Goal: Find specific page/section: Find specific page/section

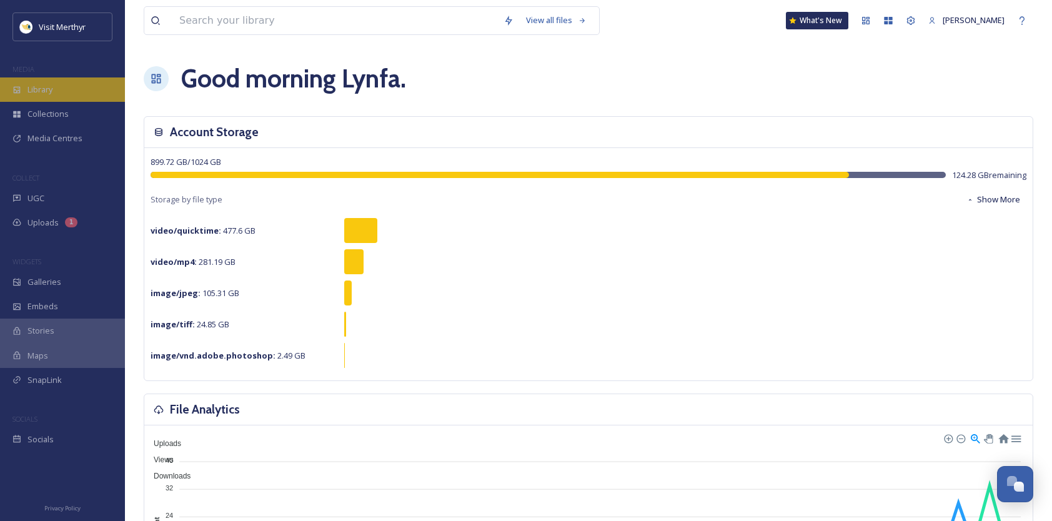
click at [41, 87] on span "Library" at bounding box center [39, 90] width 25 height 12
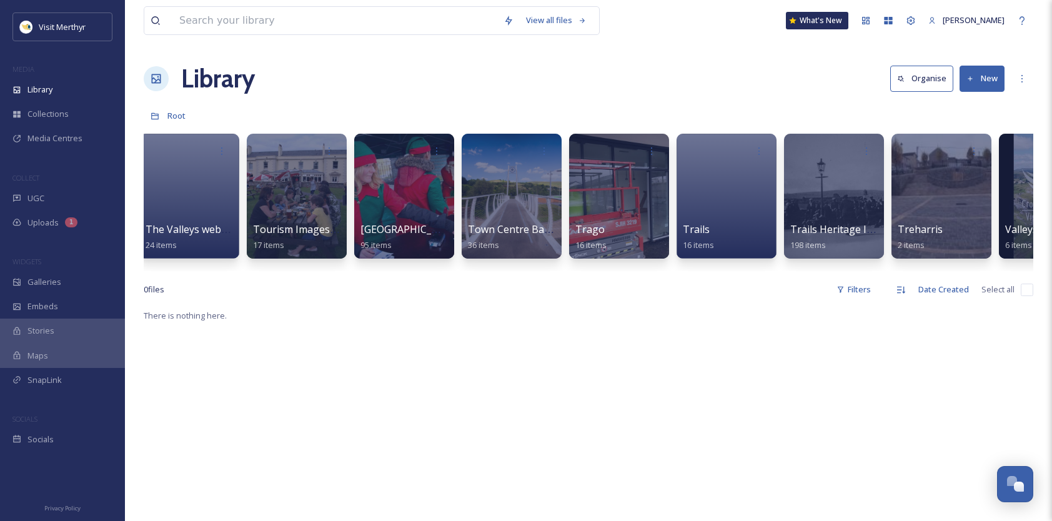
scroll to position [0, 9469]
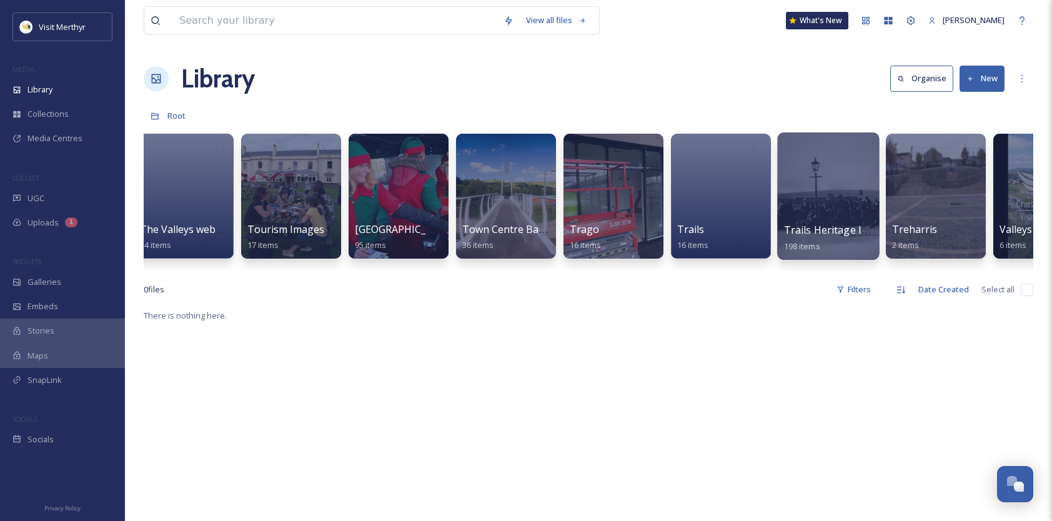
click at [818, 192] on div at bounding box center [828, 195] width 102 height 127
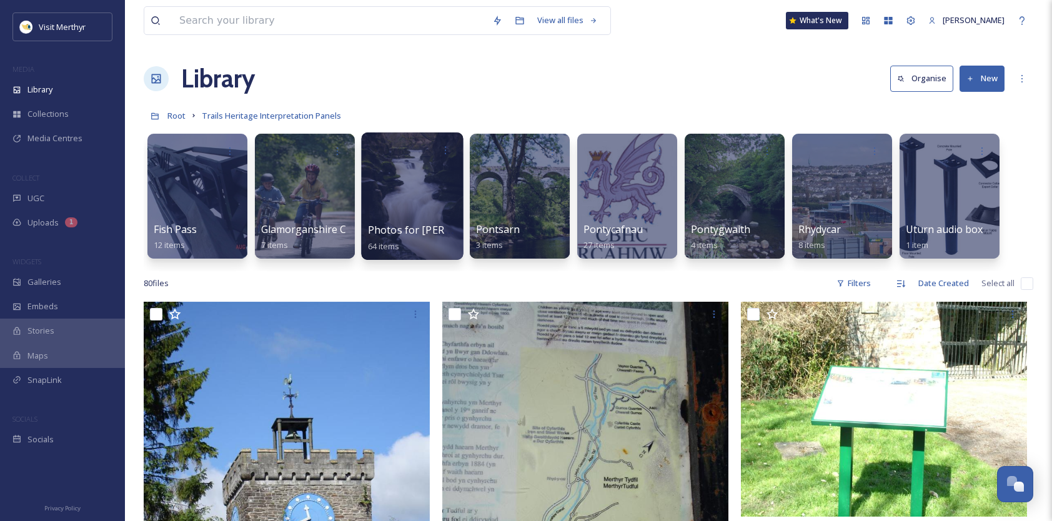
click at [415, 187] on div at bounding box center [412, 195] width 102 height 127
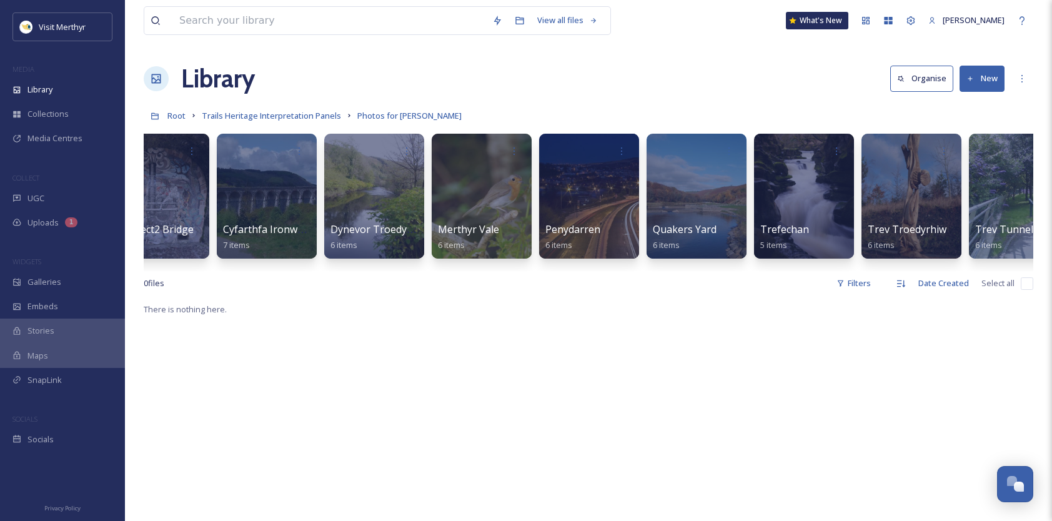
scroll to position [0, 292]
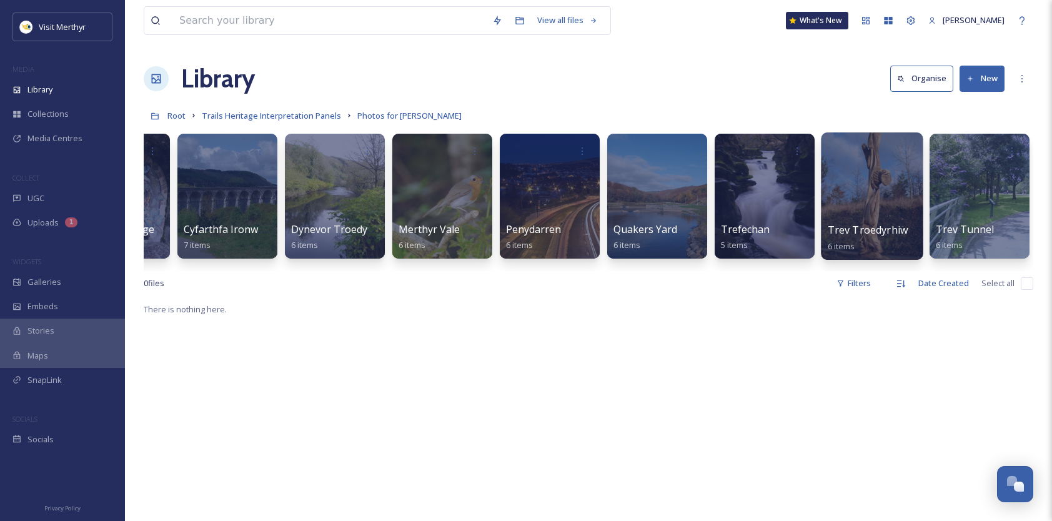
click at [852, 167] on div at bounding box center [872, 195] width 102 height 127
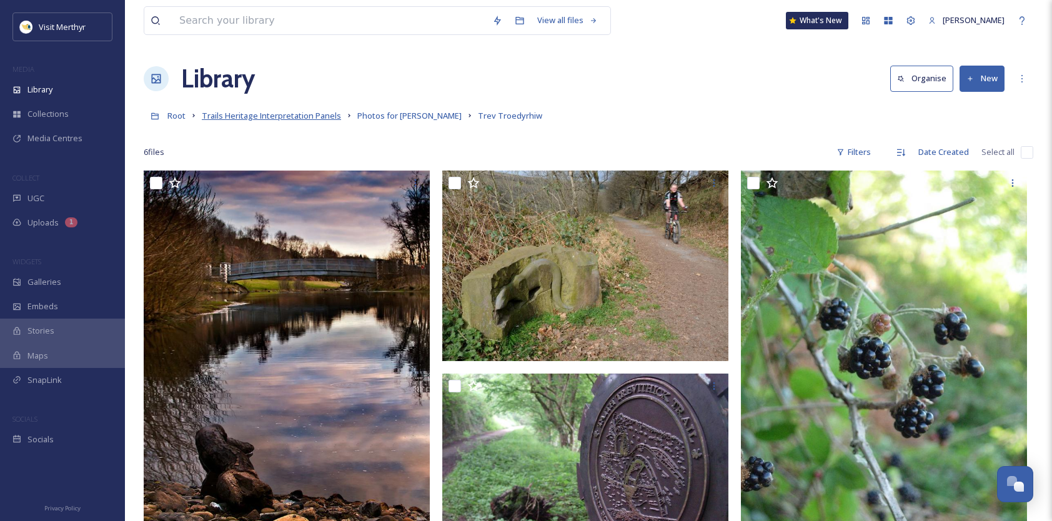
click at [331, 117] on span "Trails Heritage Interpretation Panels" at bounding box center [271, 115] width 139 height 11
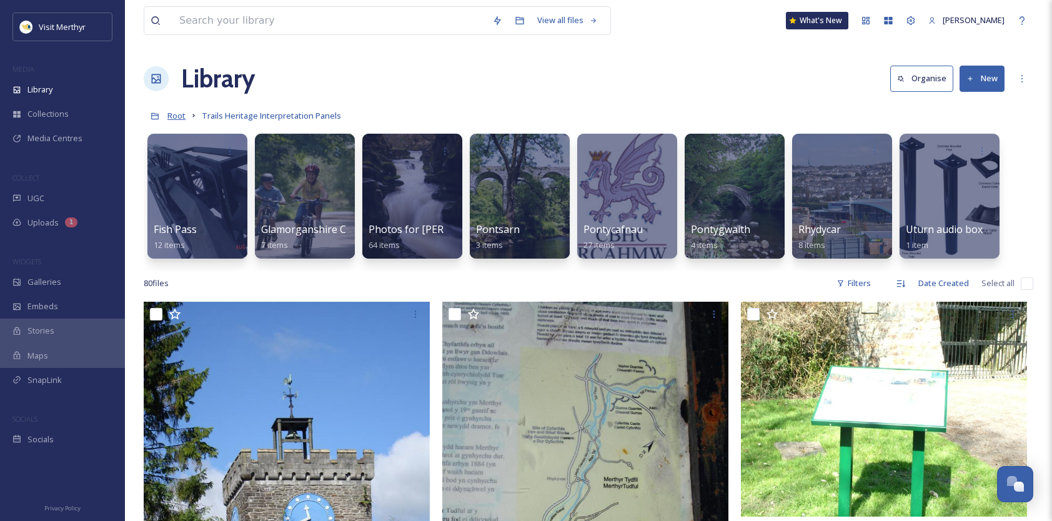
click at [174, 114] on span "Root" at bounding box center [176, 115] width 18 height 11
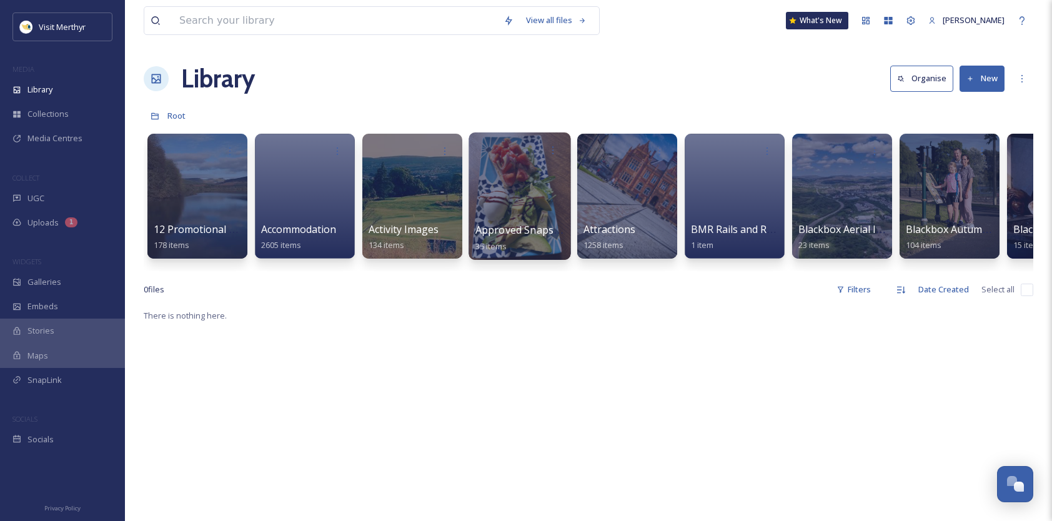
click at [517, 189] on div at bounding box center [520, 195] width 102 height 127
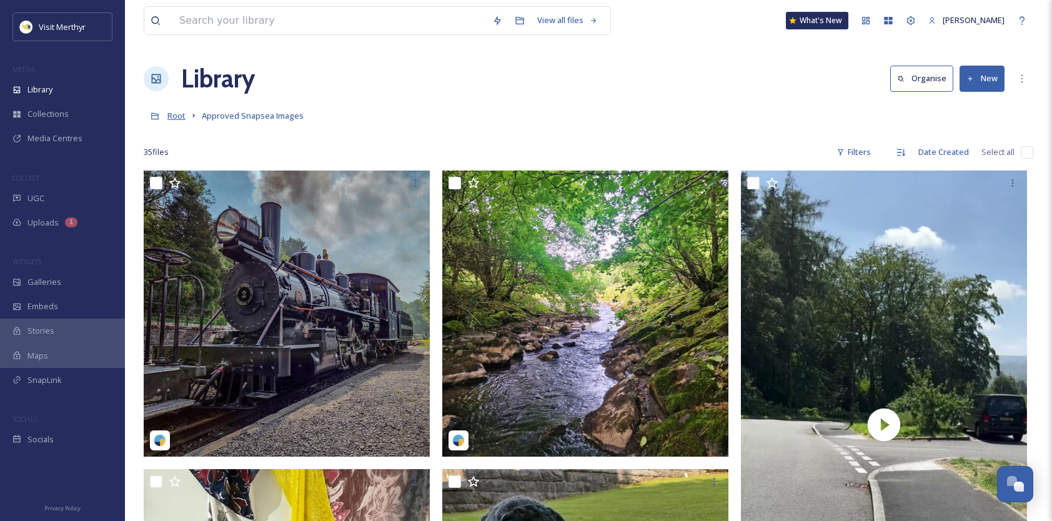
click at [181, 113] on span "Root" at bounding box center [176, 115] width 18 height 11
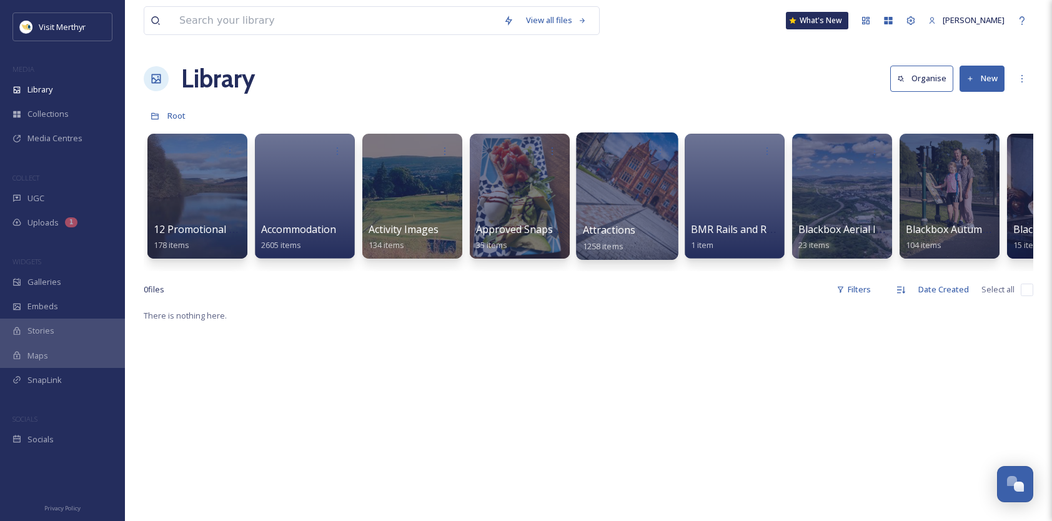
click at [622, 197] on div at bounding box center [627, 195] width 102 height 127
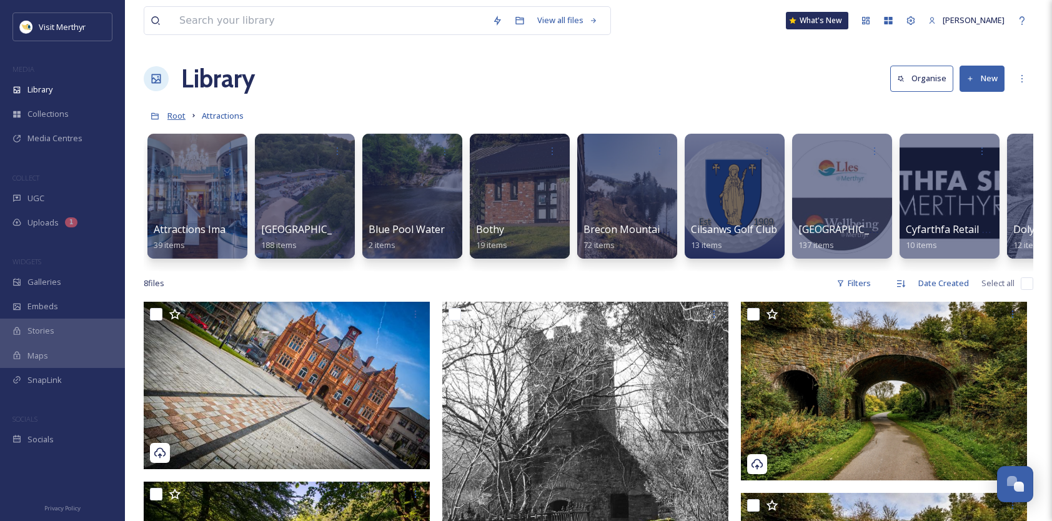
click at [177, 116] on span "Root" at bounding box center [176, 115] width 18 height 11
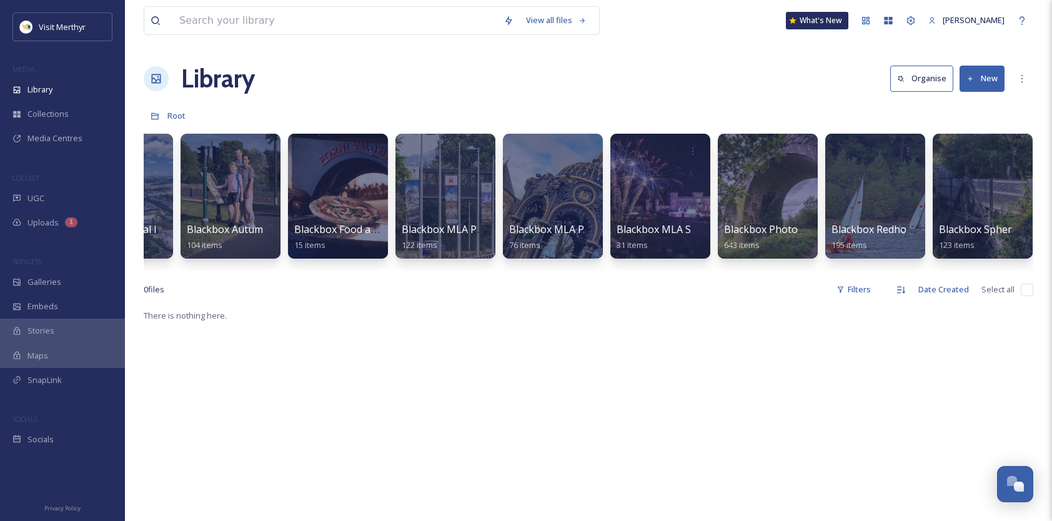
scroll to position [0, 725]
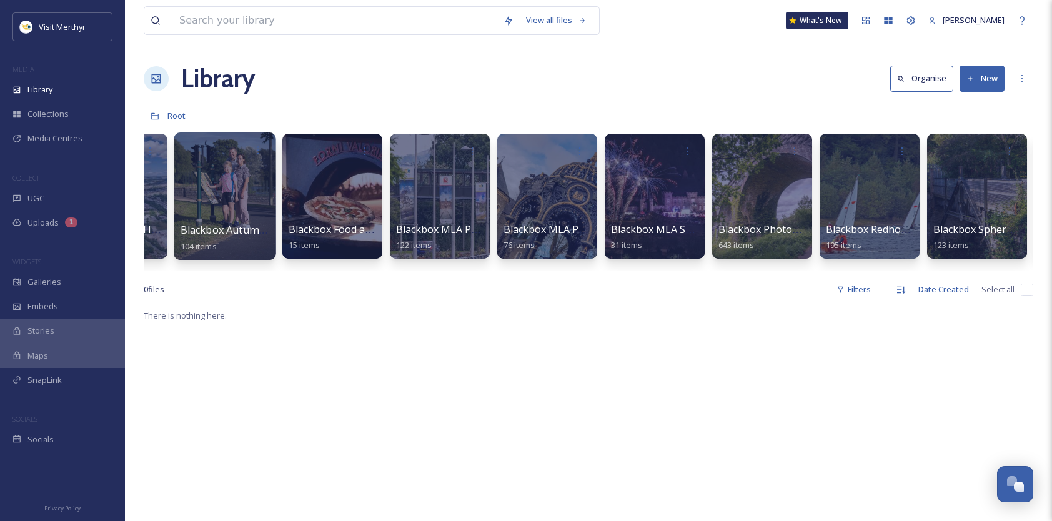
click at [221, 177] on div at bounding box center [225, 195] width 102 height 127
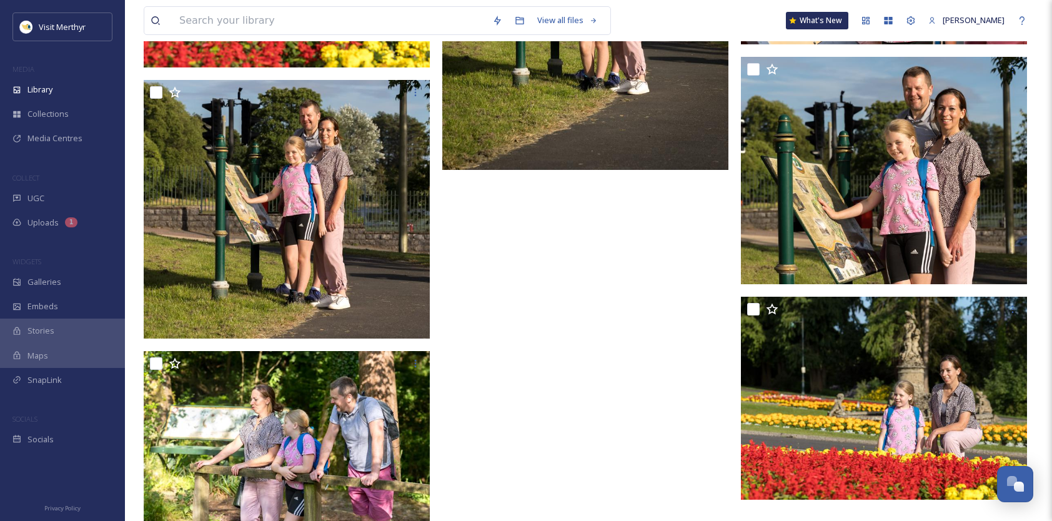
scroll to position [8853, 0]
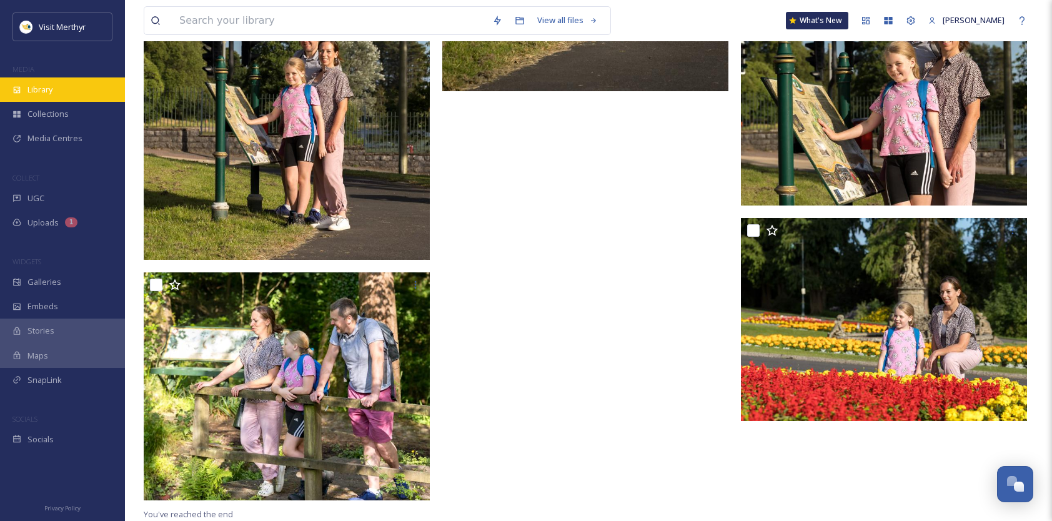
click at [57, 87] on div "Library" at bounding box center [62, 89] width 125 height 24
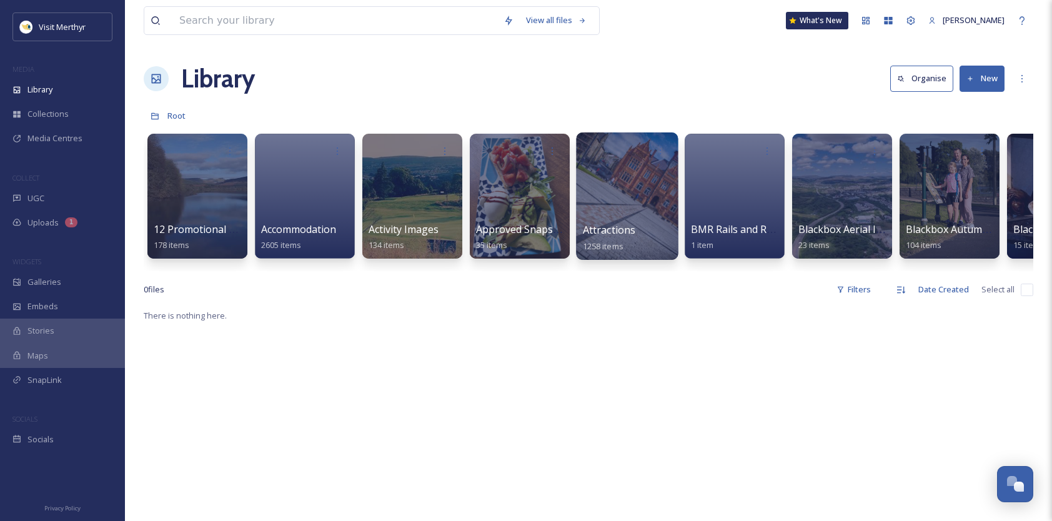
click at [642, 184] on div at bounding box center [627, 195] width 102 height 127
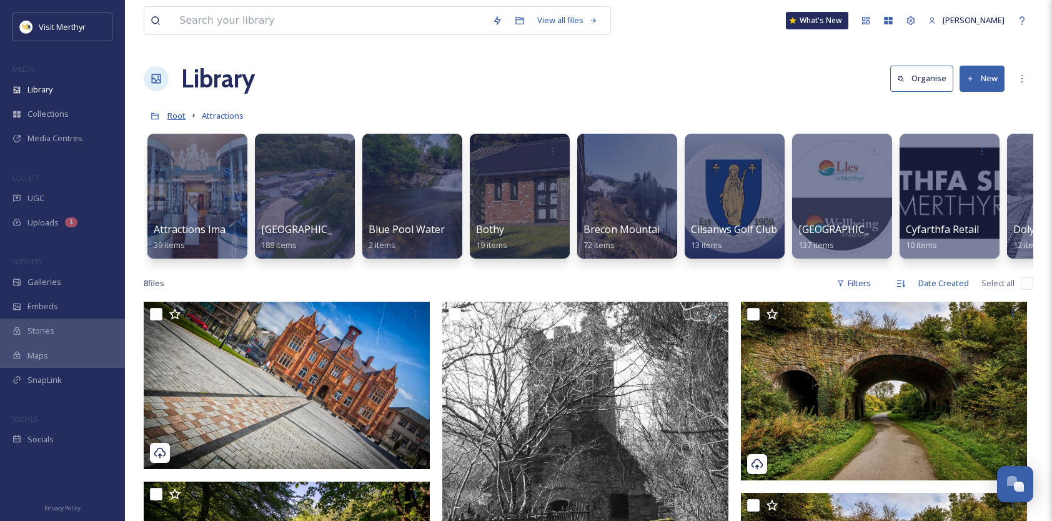
click at [172, 116] on span "Root" at bounding box center [176, 115] width 18 height 11
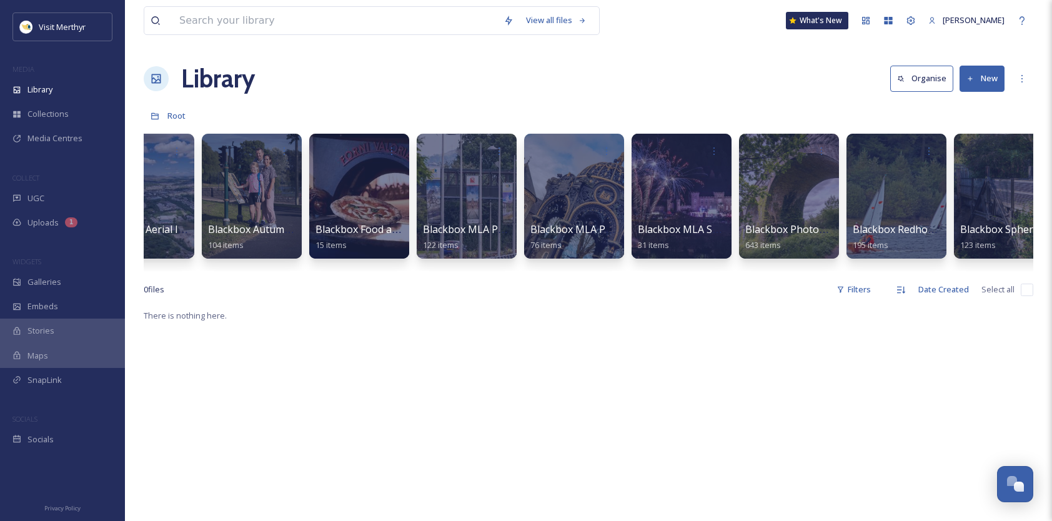
scroll to position [0, 703]
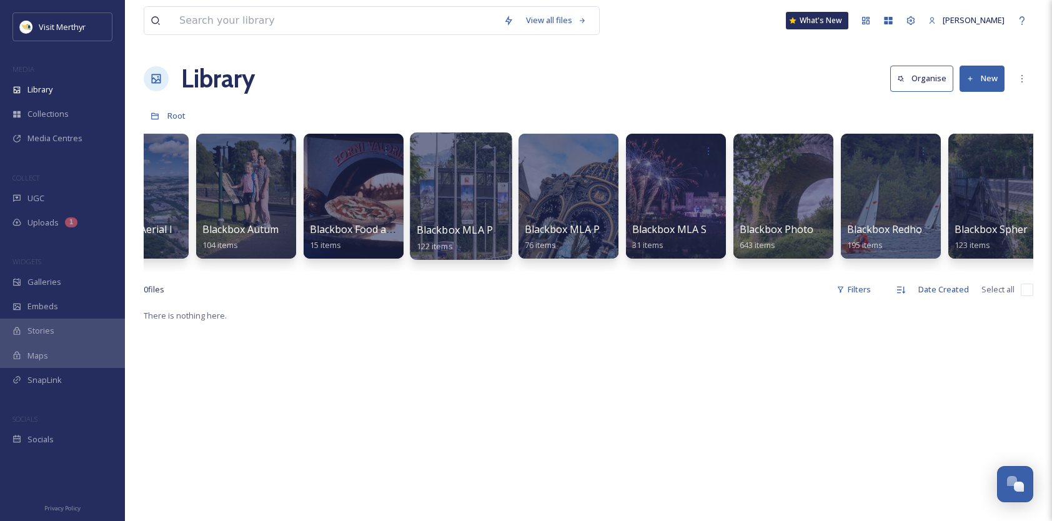
click at [452, 178] on div at bounding box center [461, 195] width 102 height 127
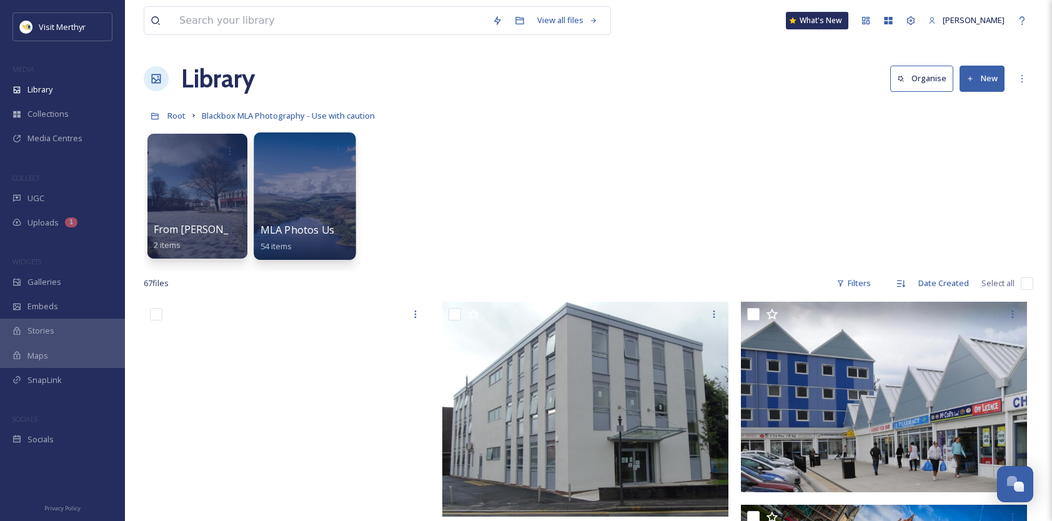
click at [293, 169] on div at bounding box center [305, 195] width 102 height 127
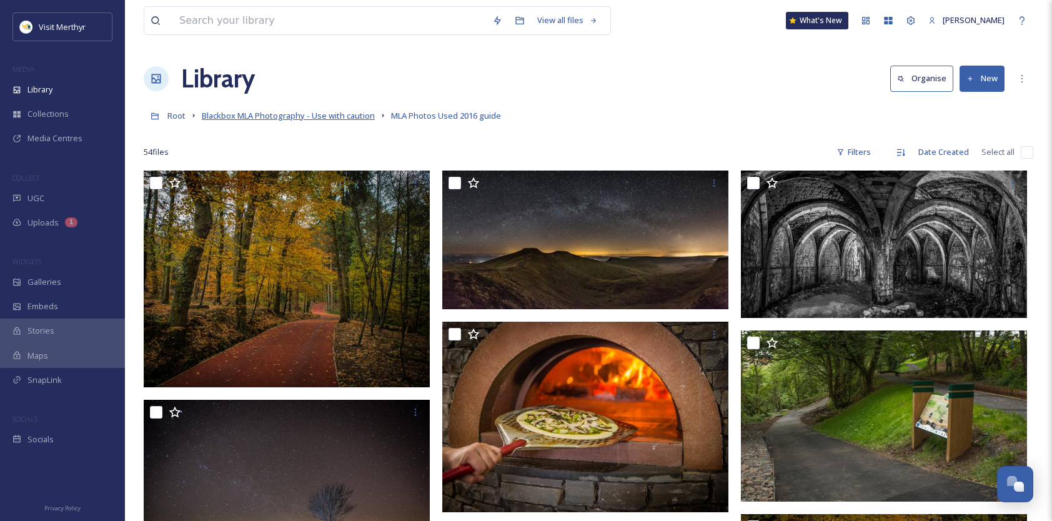
click at [332, 119] on span "Blackbox MLA Photography - Use with caution" at bounding box center [288, 115] width 173 height 11
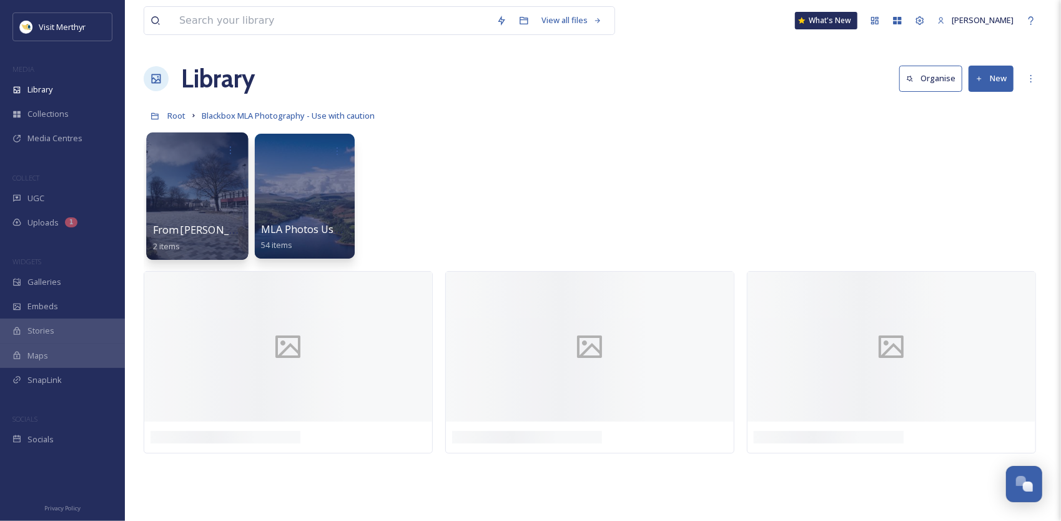
click at [181, 196] on div at bounding box center [197, 195] width 102 height 127
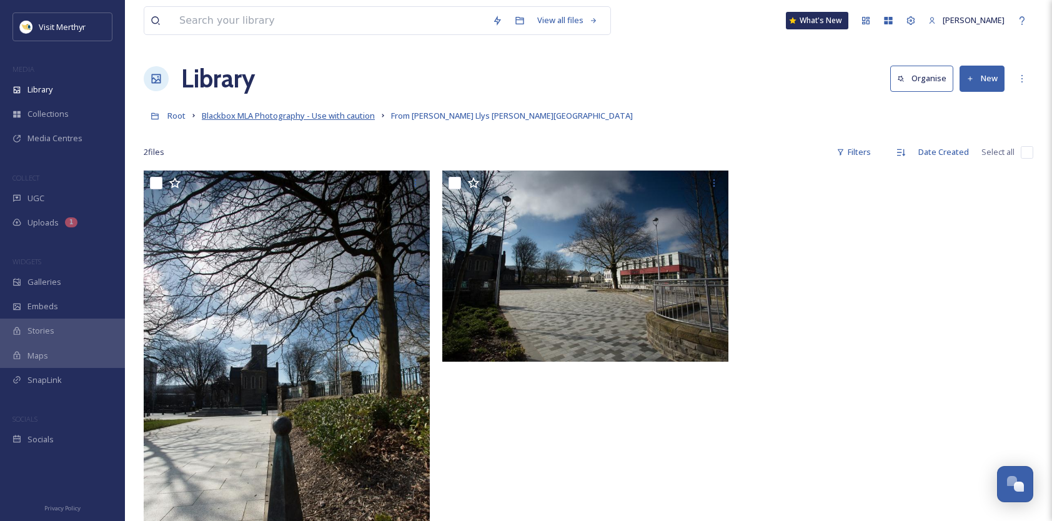
click at [347, 117] on span "Blackbox MLA Photography - Use with caution" at bounding box center [288, 115] width 173 height 11
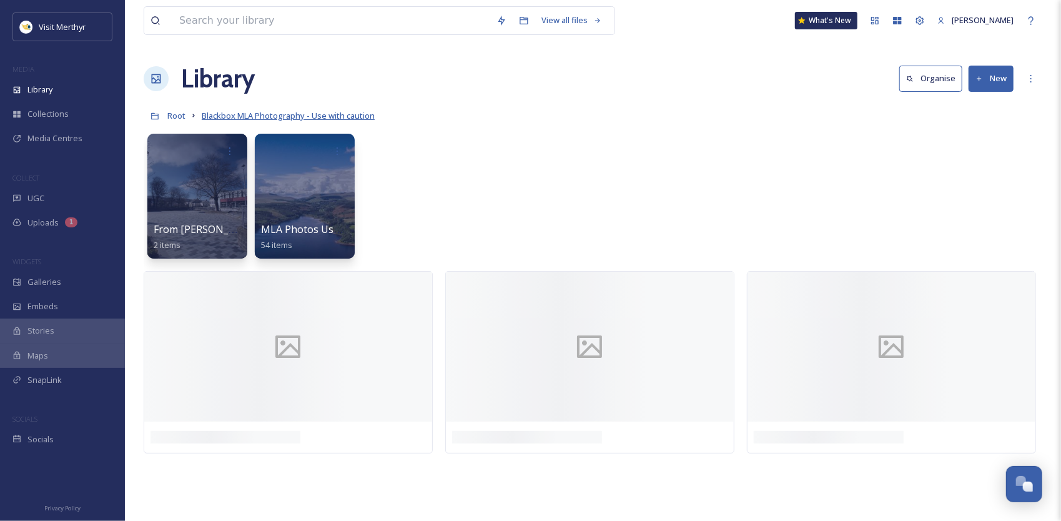
click at [234, 114] on span "Blackbox MLA Photography - Use with caution" at bounding box center [288, 115] width 173 height 11
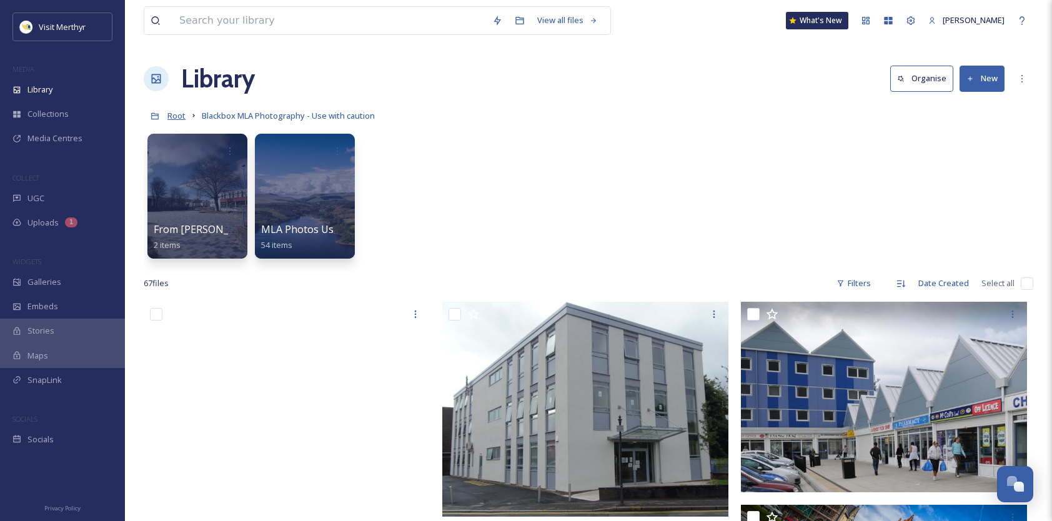
click at [174, 112] on span "Root" at bounding box center [176, 115] width 18 height 11
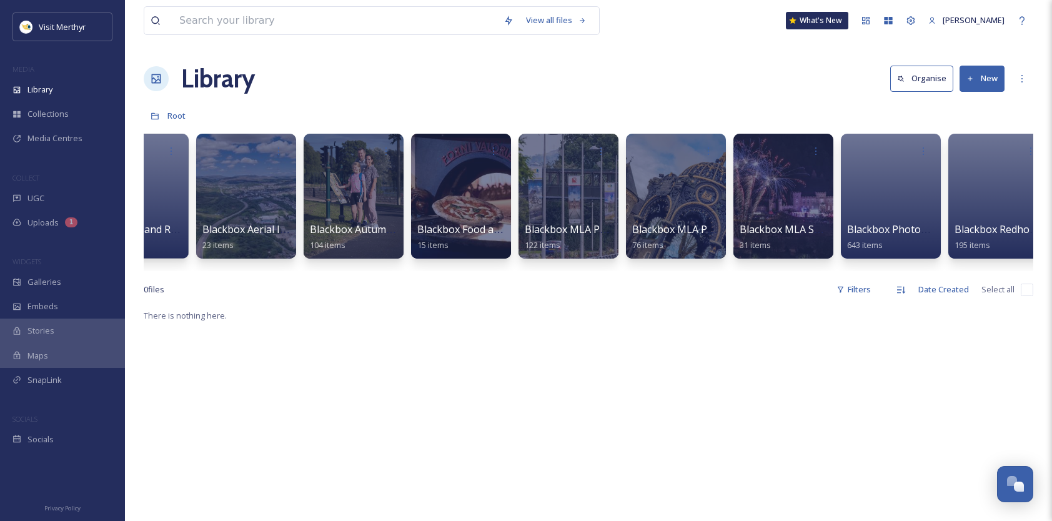
scroll to position [0, 950]
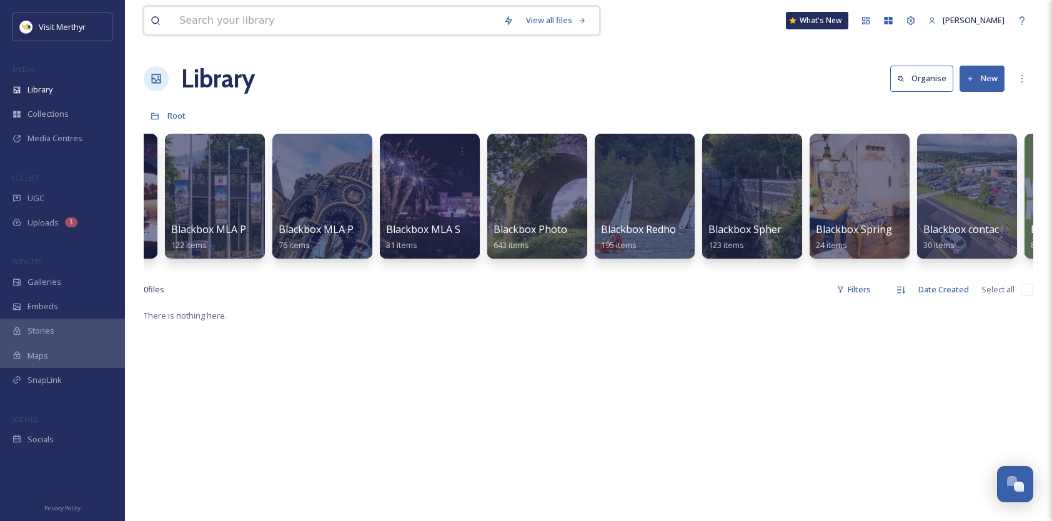
click at [275, 21] on input at bounding box center [335, 20] width 324 height 27
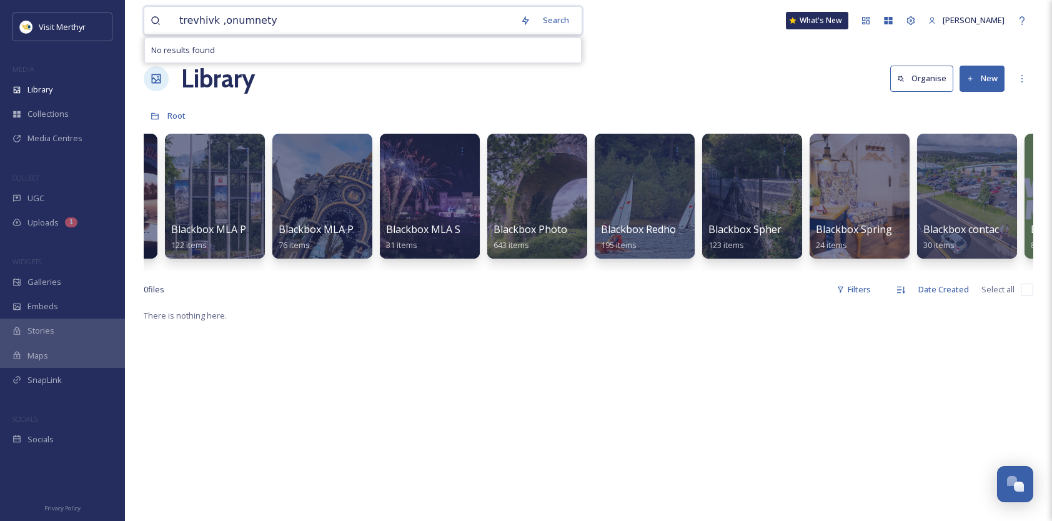
drag, startPoint x: 251, startPoint y: 19, endPoint x: 195, endPoint y: 21, distance: 55.7
click at [195, 21] on input "trevhivk ,onumnety" at bounding box center [343, 20] width 341 height 27
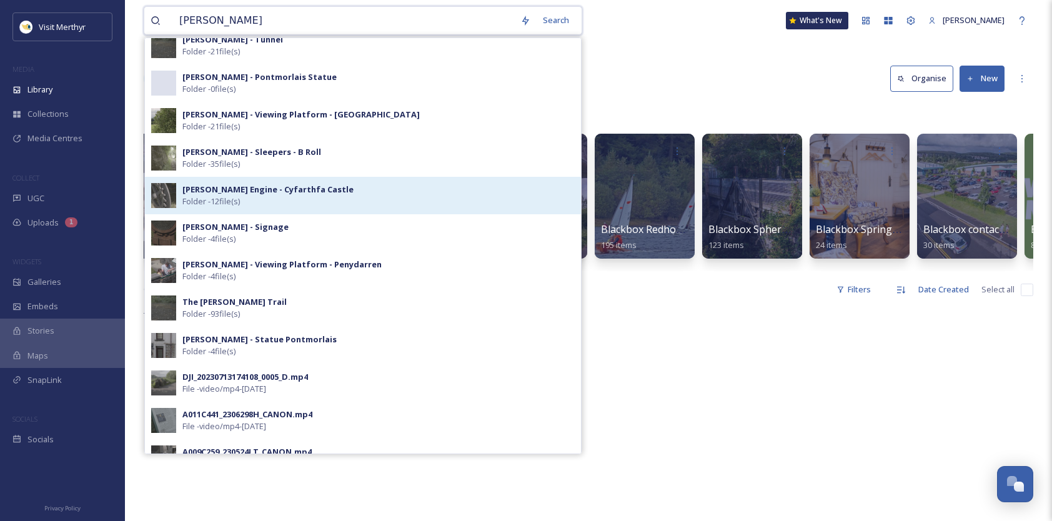
scroll to position [0, 0]
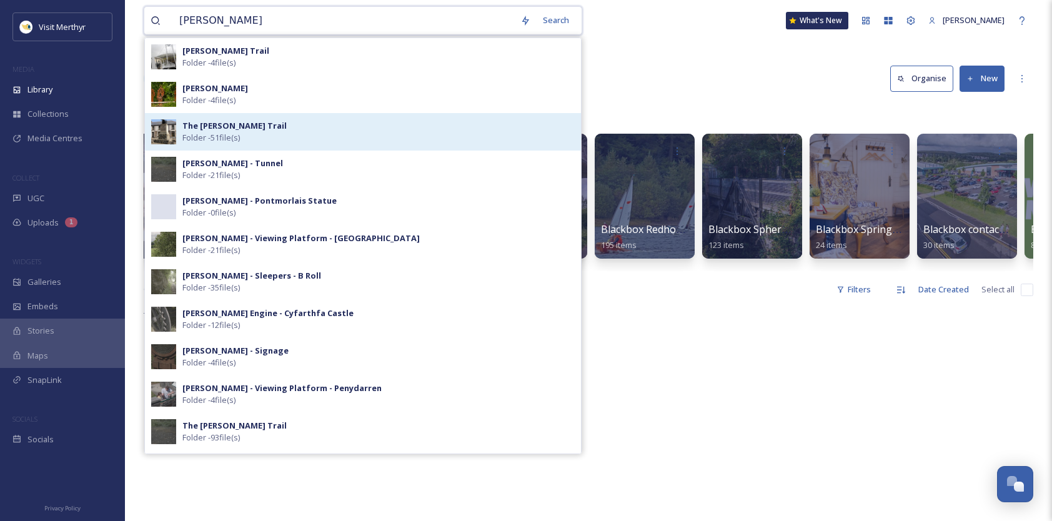
type input "[PERSON_NAME]"
click at [234, 124] on strong "The [PERSON_NAME] Trail" at bounding box center [234, 125] width 104 height 11
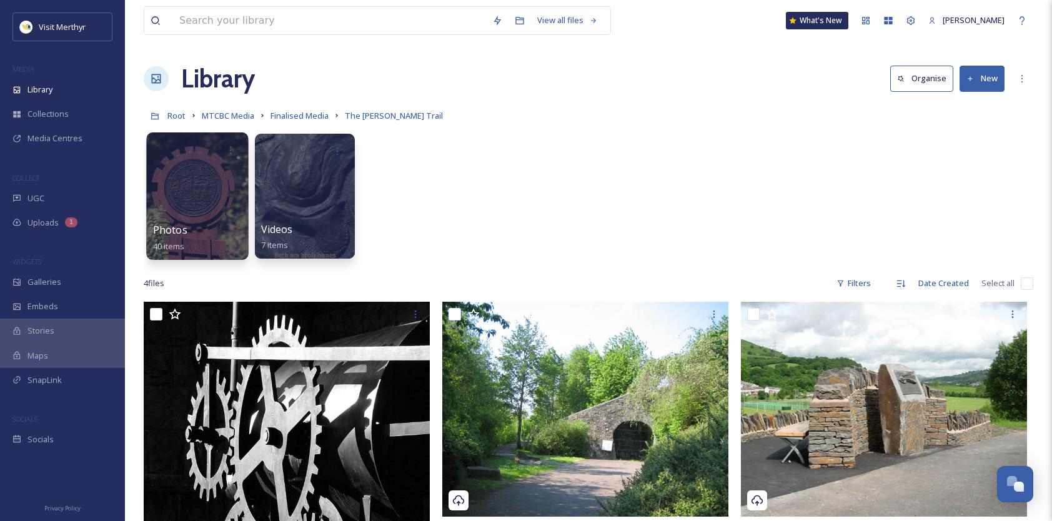
click at [213, 177] on div at bounding box center [197, 195] width 102 height 127
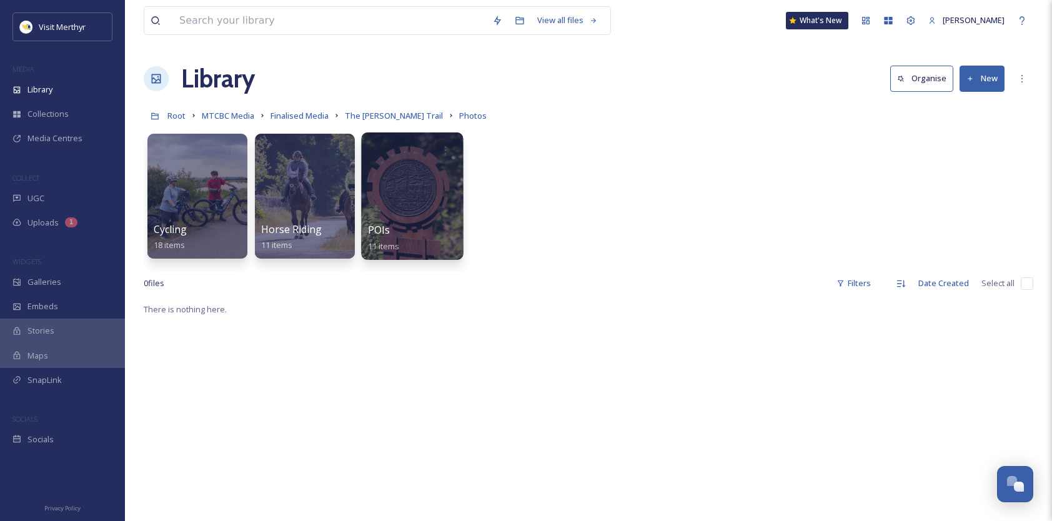
click at [434, 189] on div at bounding box center [412, 195] width 102 height 127
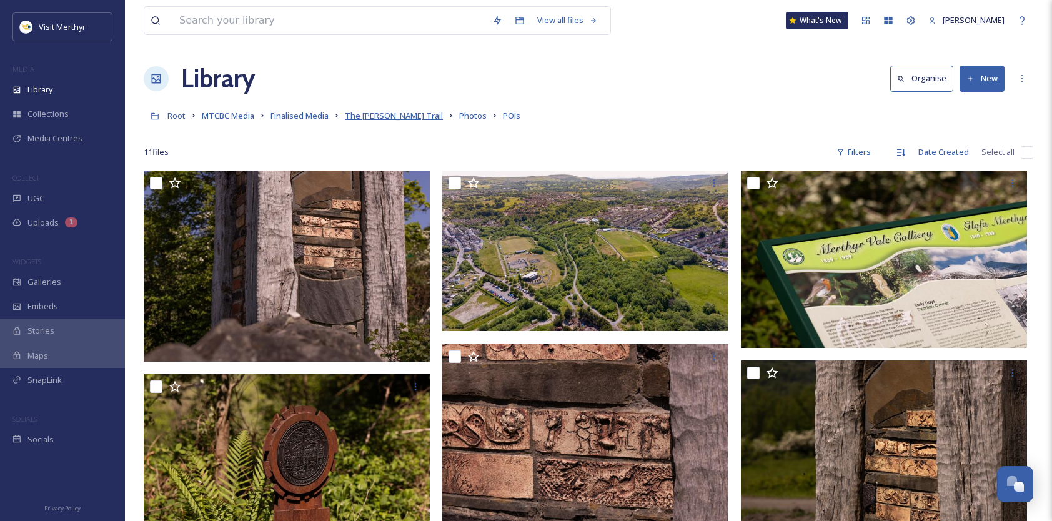
click at [371, 114] on span "The [PERSON_NAME] Trail" at bounding box center [394, 115] width 98 height 11
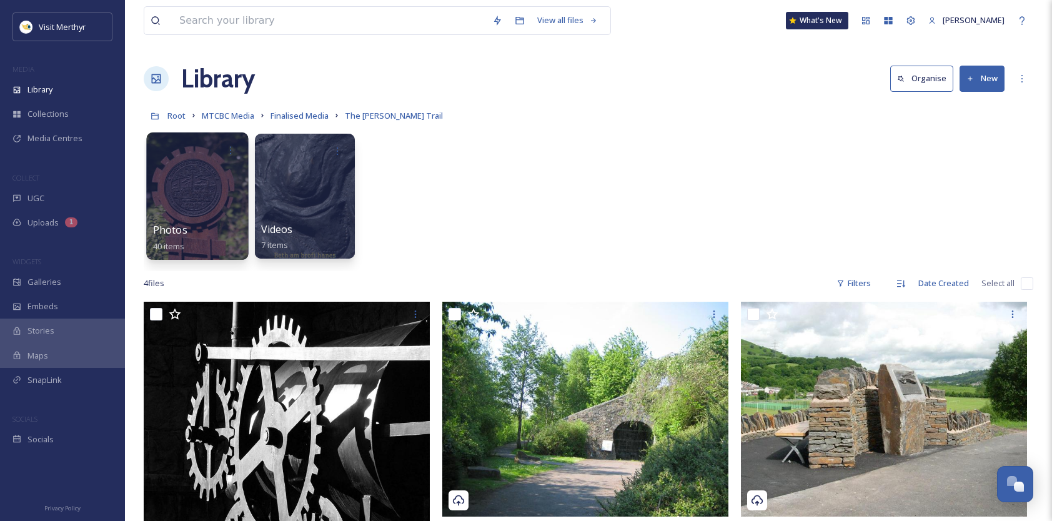
click at [192, 204] on div at bounding box center [197, 195] width 102 height 127
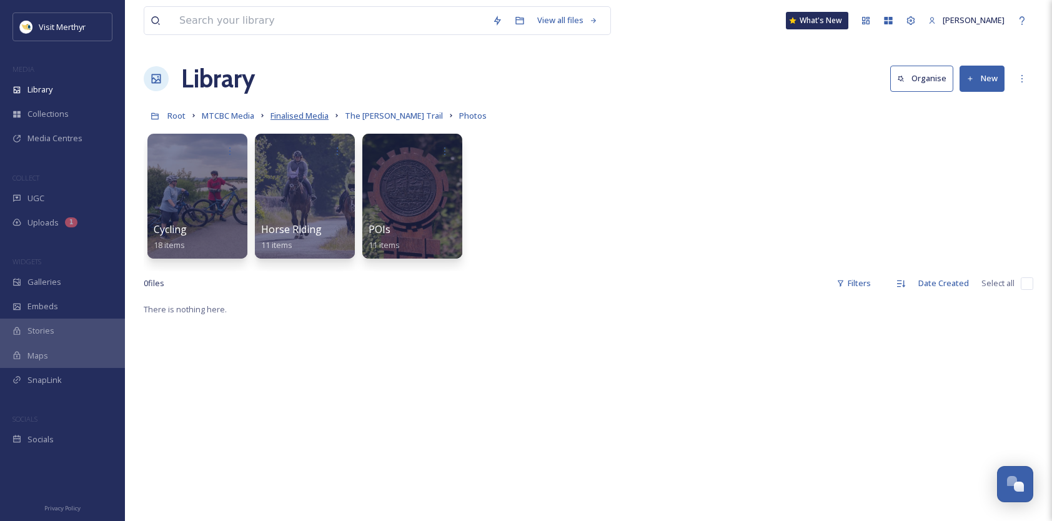
click at [297, 116] on span "Finalised Media" at bounding box center [299, 115] width 58 height 11
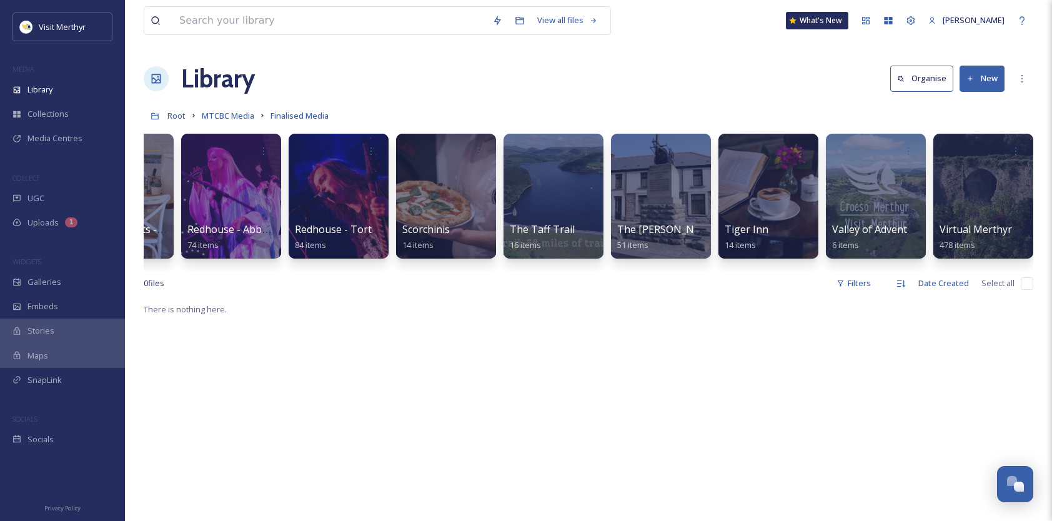
scroll to position [0, 937]
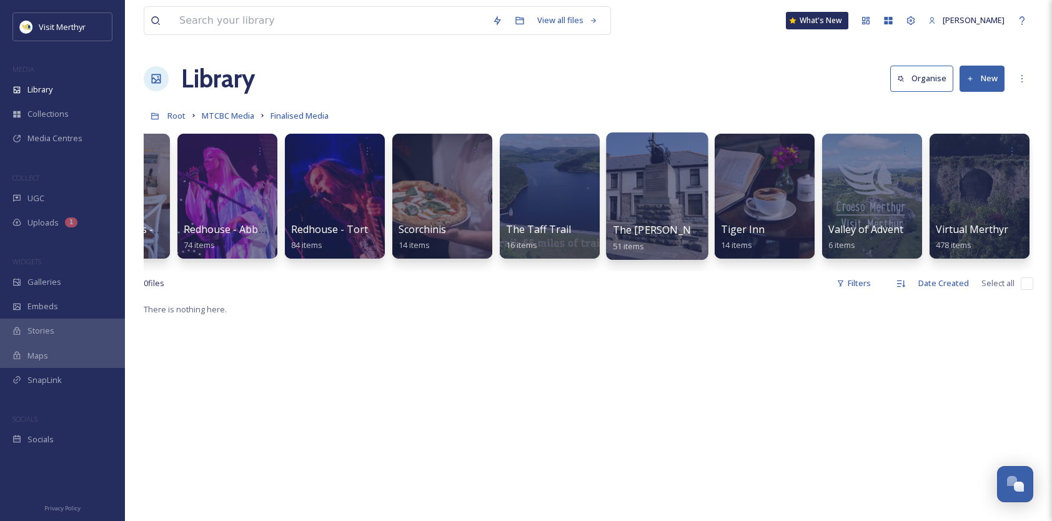
click at [662, 191] on div at bounding box center [657, 195] width 102 height 127
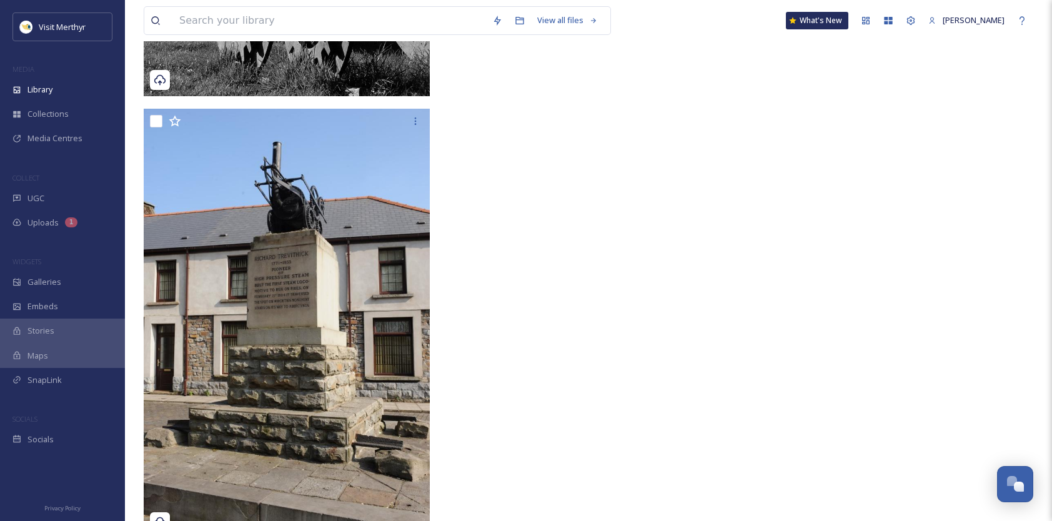
scroll to position [625, 0]
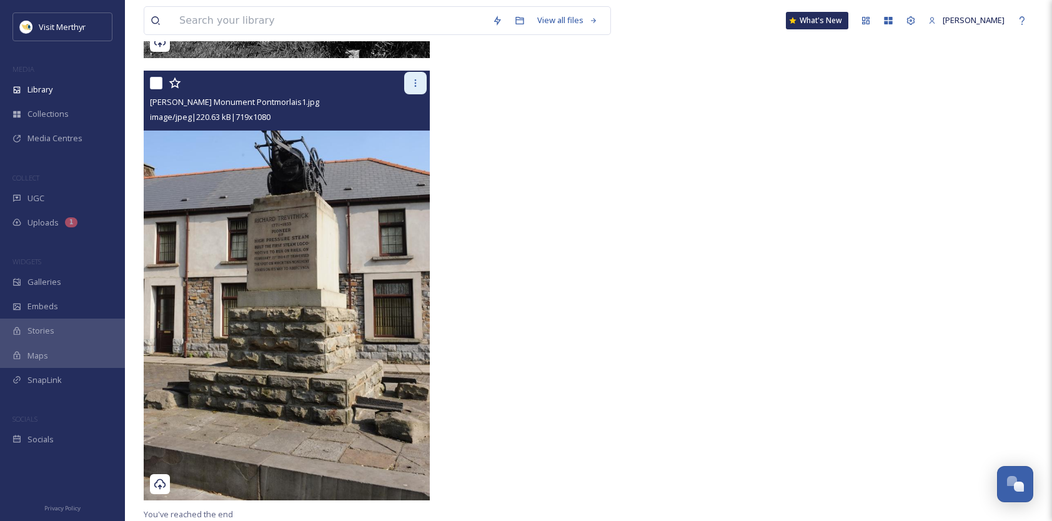
click at [420, 78] on icon at bounding box center [415, 83] width 10 height 10
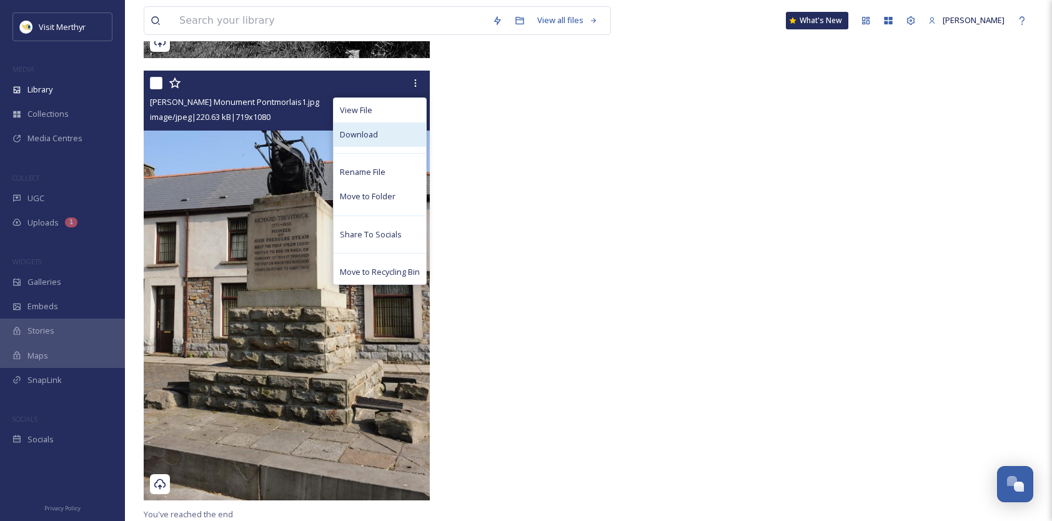
click at [377, 129] on div "Download" at bounding box center [380, 134] width 92 height 24
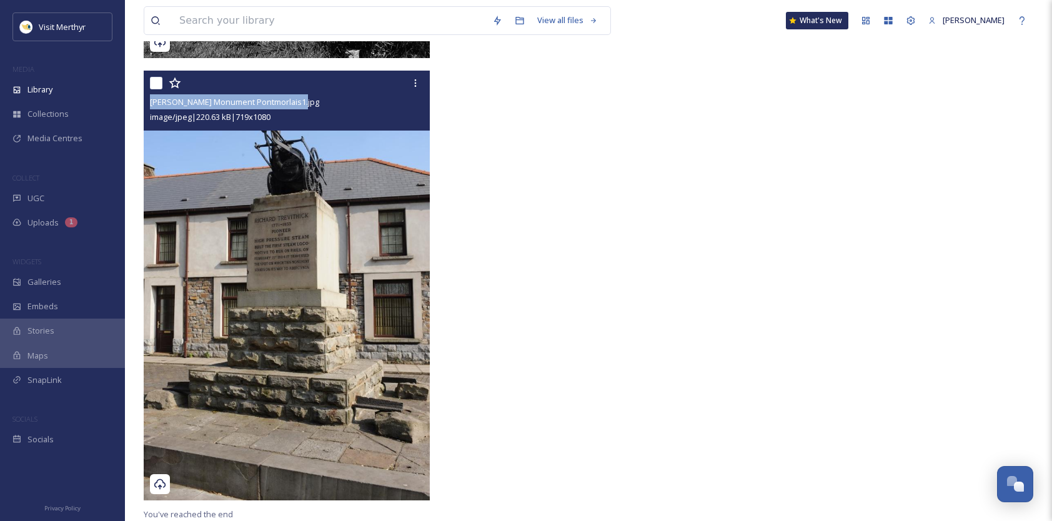
drag, startPoint x: 292, startPoint y: 103, endPoint x: 147, endPoint y: 101, distance: 144.9
click at [147, 101] on div "[PERSON_NAME] Monument Pontmorlais1.jpg image/jpeg | 220.63 kB | 719 x 1080" at bounding box center [287, 101] width 286 height 60
copy span "[PERSON_NAME] Monument Pontmorlais1.jpg"
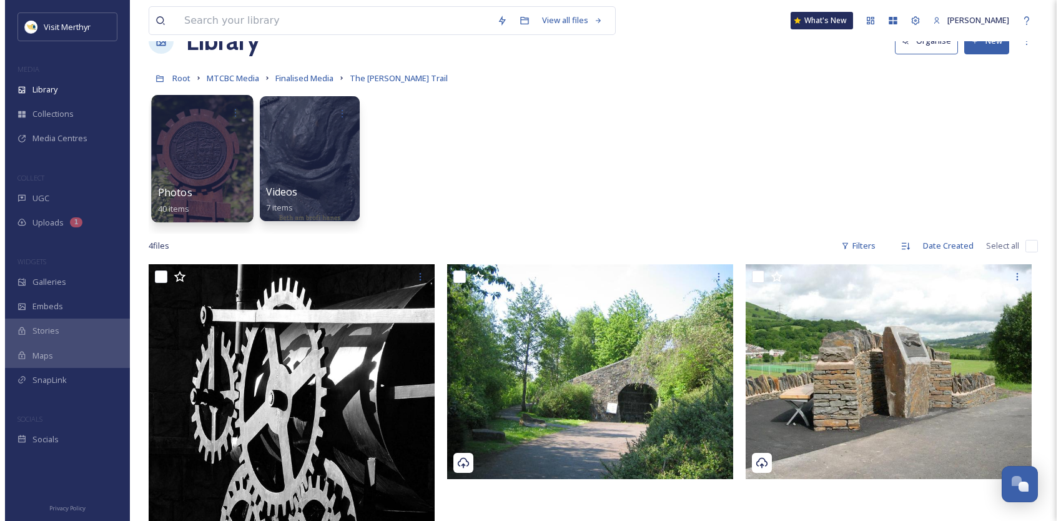
scroll to position [0, 0]
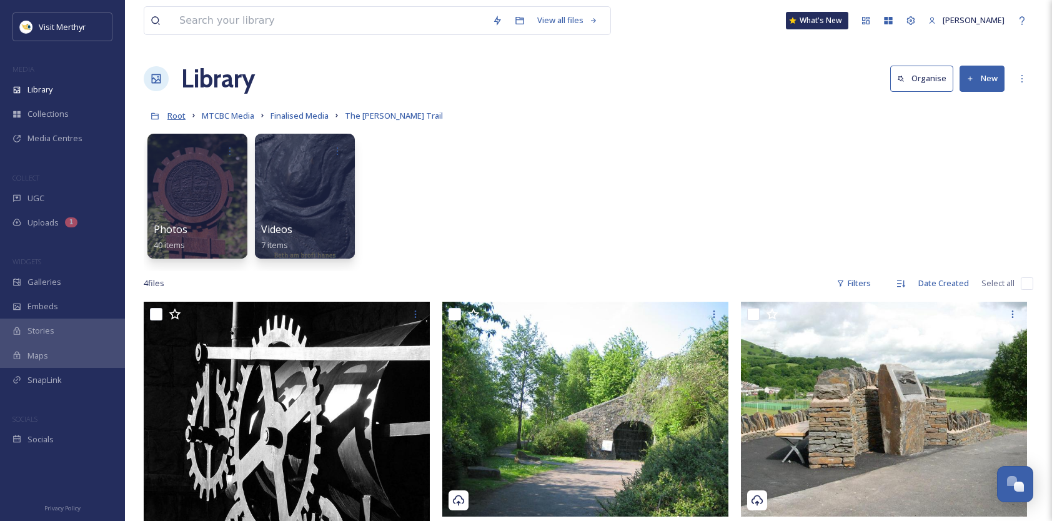
click at [173, 118] on span "Root" at bounding box center [176, 115] width 18 height 11
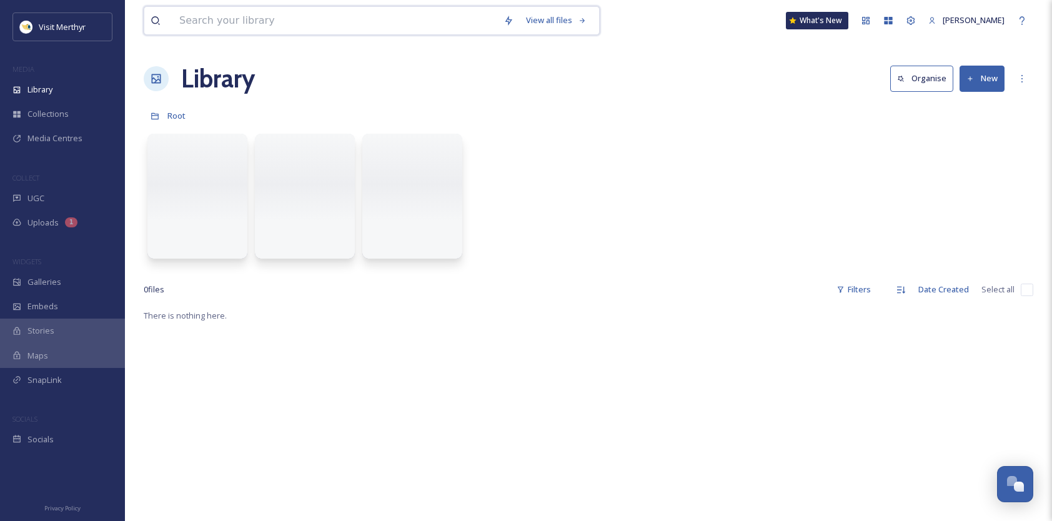
click at [227, 18] on input at bounding box center [335, 20] width 324 height 27
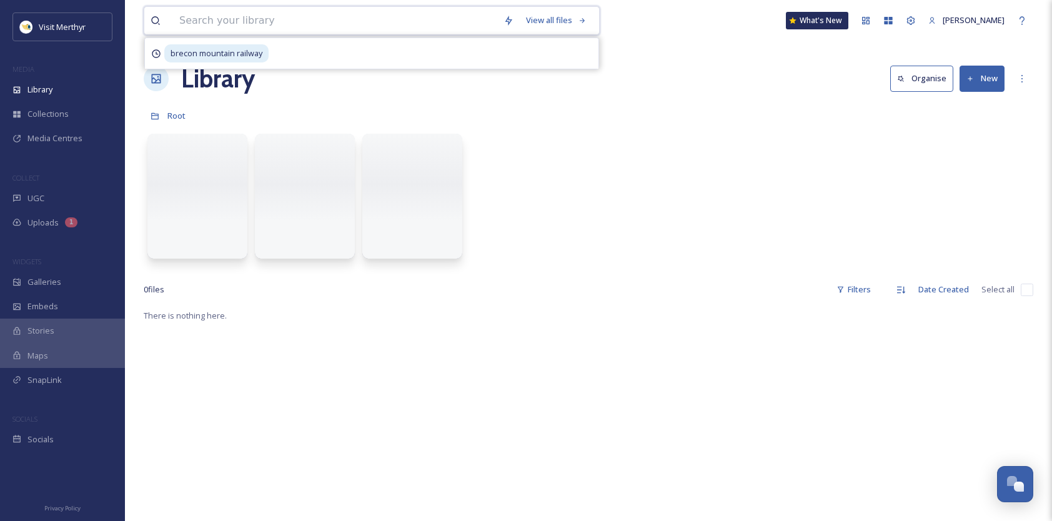
paste input "[PERSON_NAME] Monument Pontmorlais1.jpg"
type input "[PERSON_NAME] Monument Pontmorlais1.jpg"
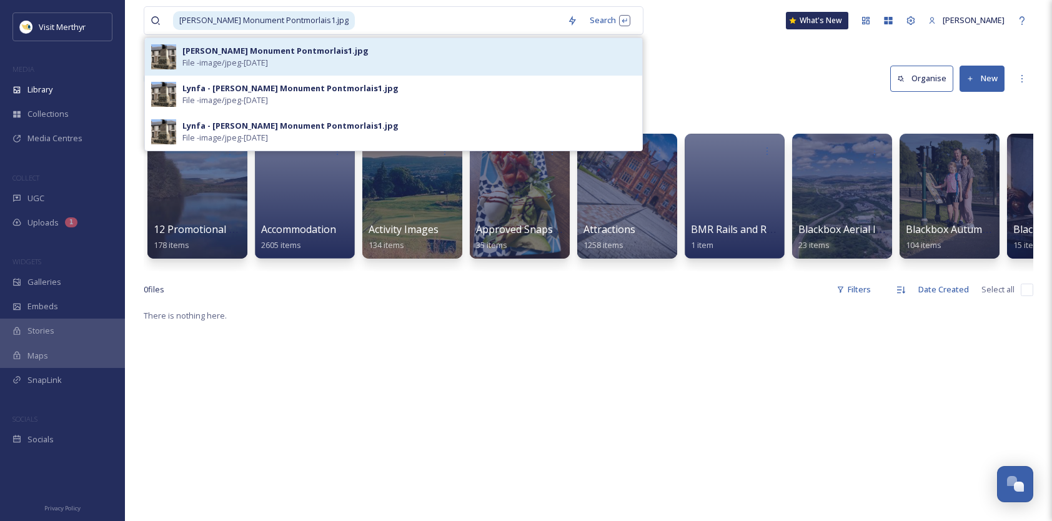
click at [234, 51] on div "[PERSON_NAME] Monument Pontmorlais1.jpg" at bounding box center [275, 51] width 186 height 12
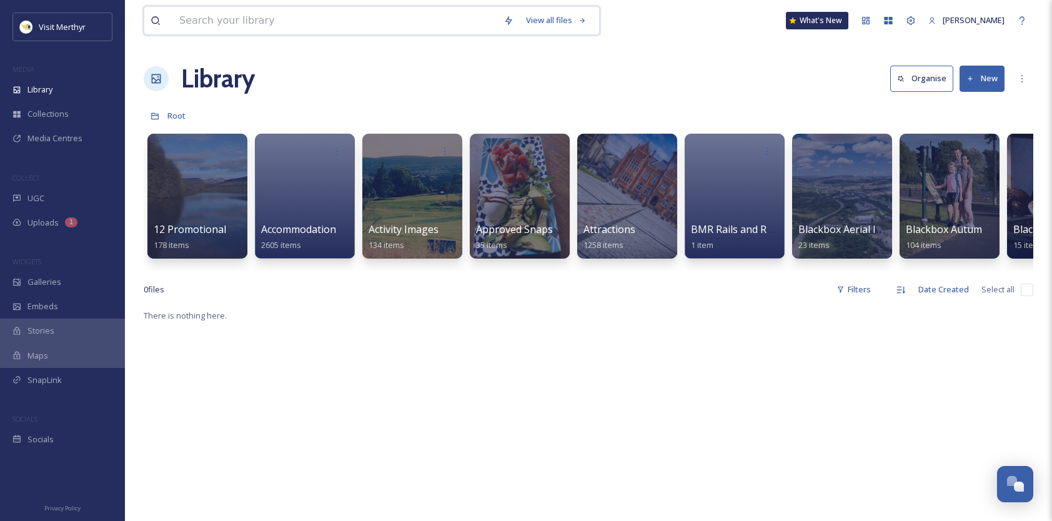
click at [289, 20] on input at bounding box center [335, 20] width 324 height 27
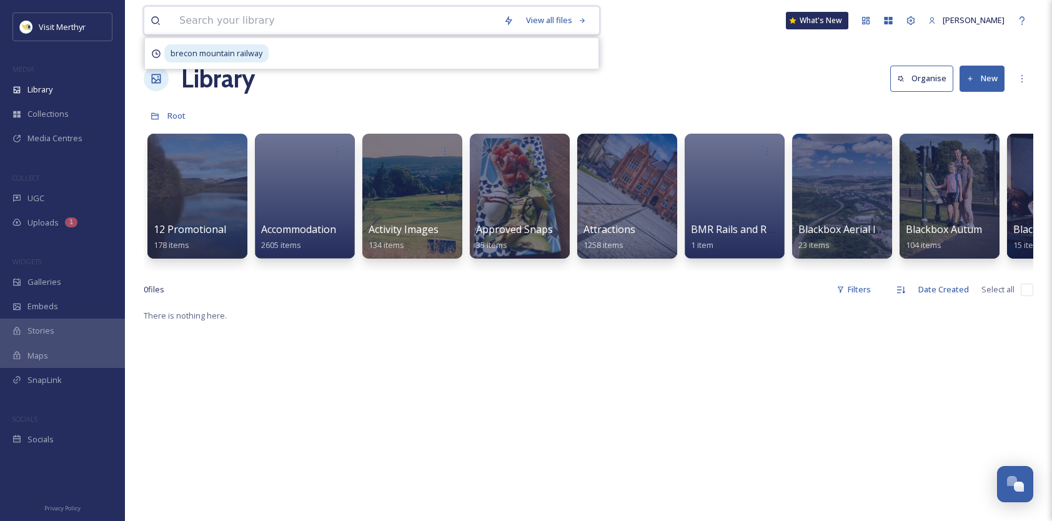
paste input "[PERSON_NAME] Monument Pontmorlais1.jpg"
type input "[PERSON_NAME] Monument Pontmorlais1.jpg"
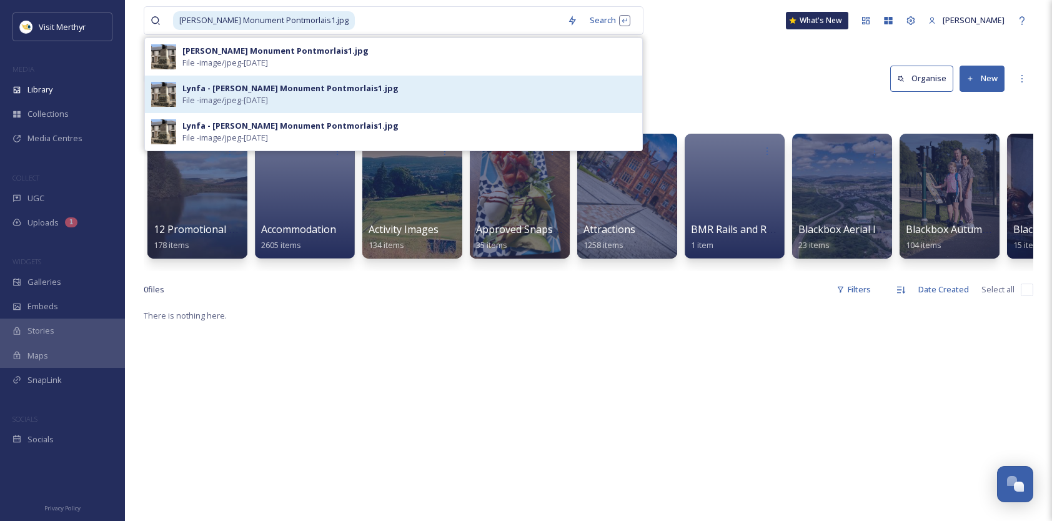
click at [279, 89] on div "Lynfa - [PERSON_NAME] Monument Pontmorlais1.jpg" at bounding box center [290, 88] width 216 height 12
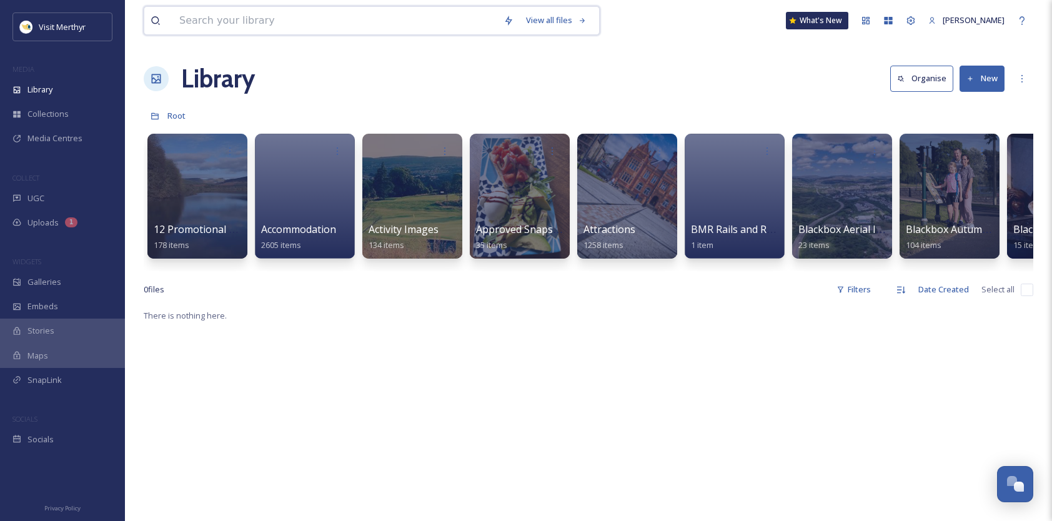
click at [255, 21] on input at bounding box center [335, 20] width 324 height 27
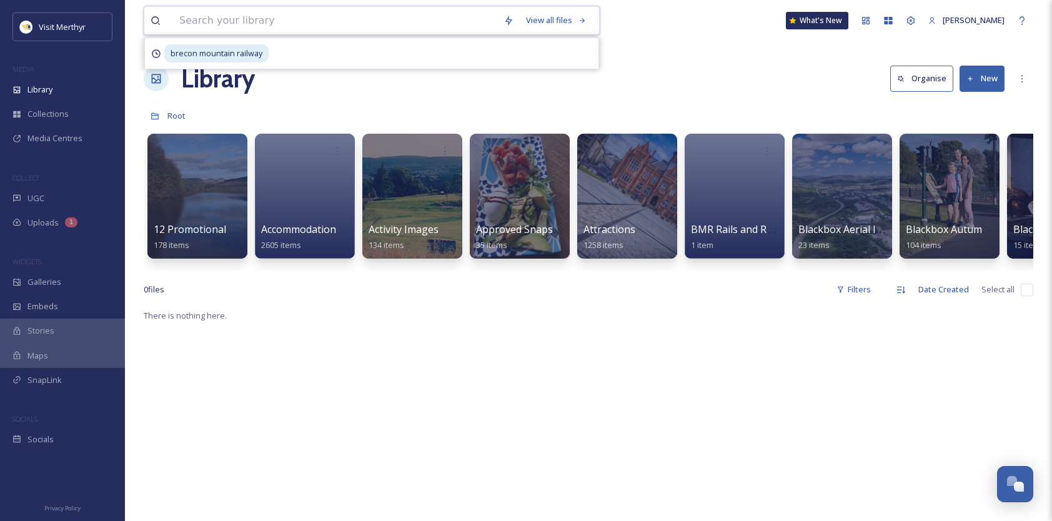
paste input "[PERSON_NAME] Monument Pontmorlais1.jpg"
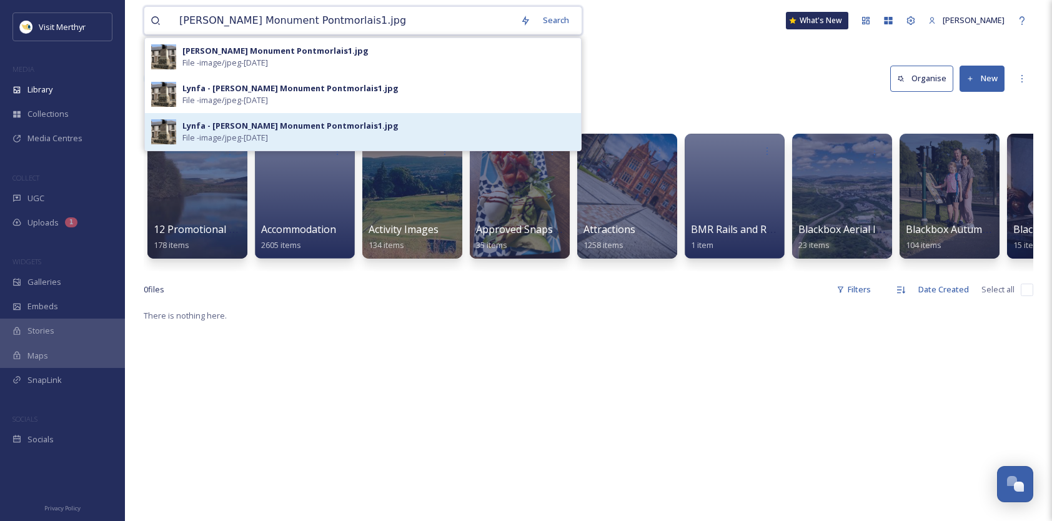
type input "[PERSON_NAME] Monument Pontmorlais1.jpg"
click at [228, 135] on span "File - image/jpeg - [DATE]" at bounding box center [225, 138] width 86 height 12
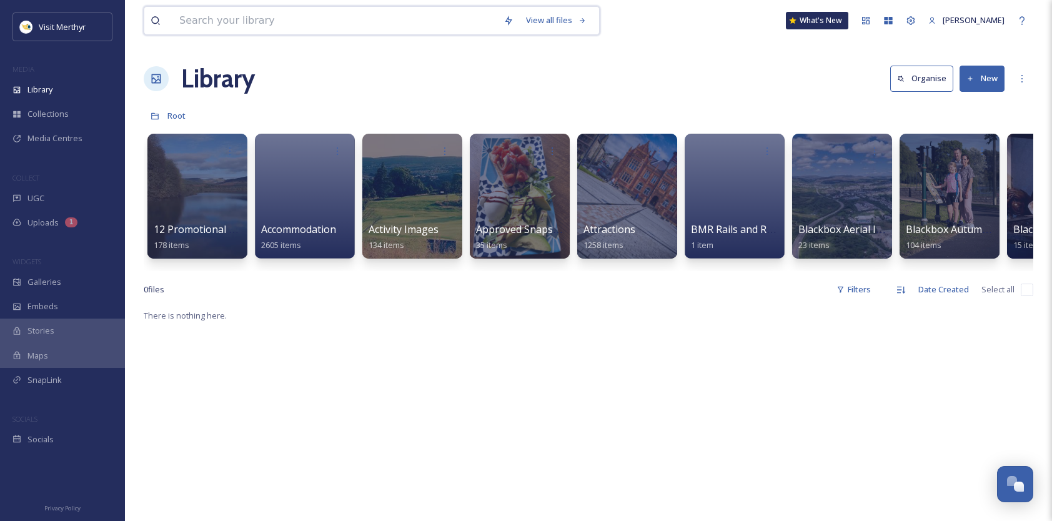
click at [242, 22] on input at bounding box center [335, 20] width 324 height 27
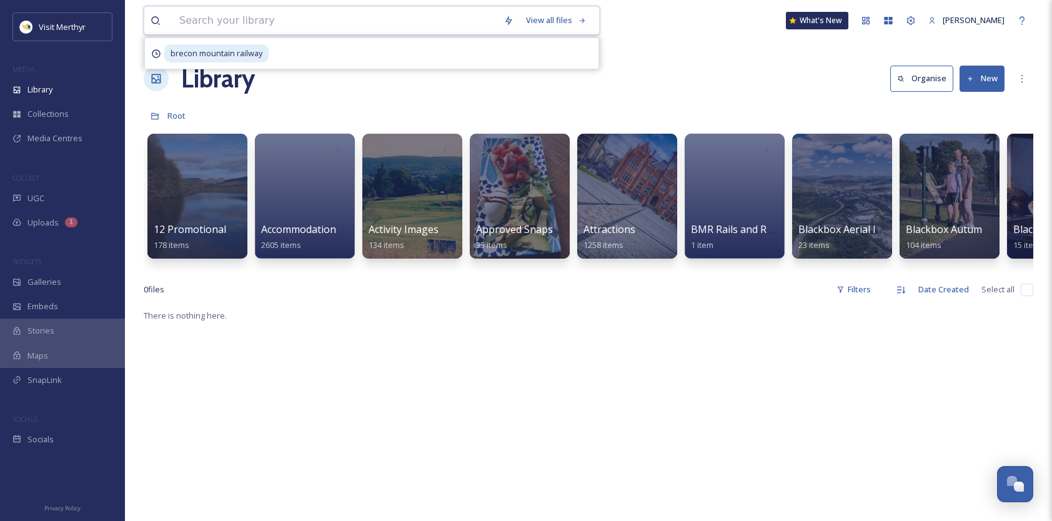
paste input "[PERSON_NAME] Monument Pontmorlais1.jpg"
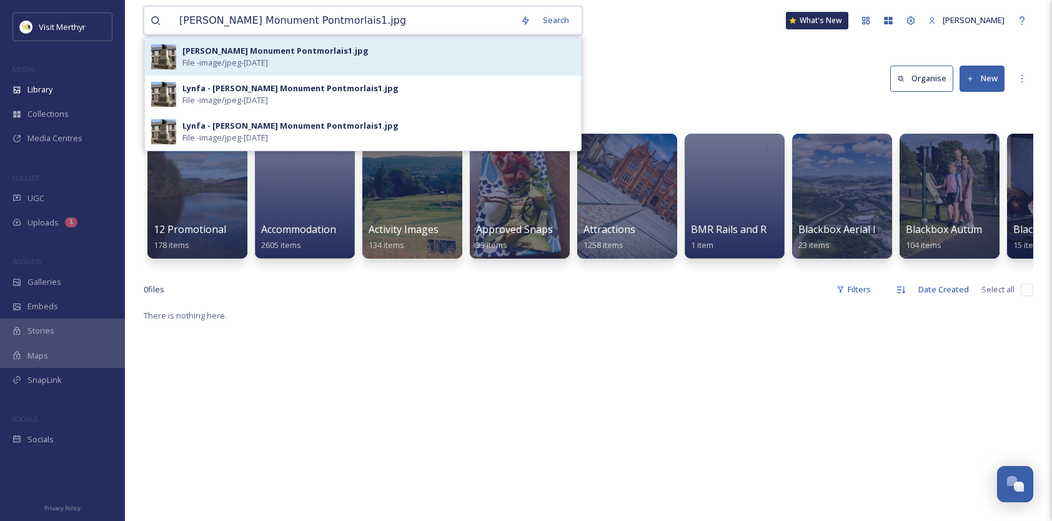
type input "[PERSON_NAME] Monument Pontmorlais1.jpg"
click at [257, 58] on span "File - image/jpeg - [DATE]" at bounding box center [225, 63] width 86 height 12
